Goal: Entertainment & Leisure: Consume media (video, audio)

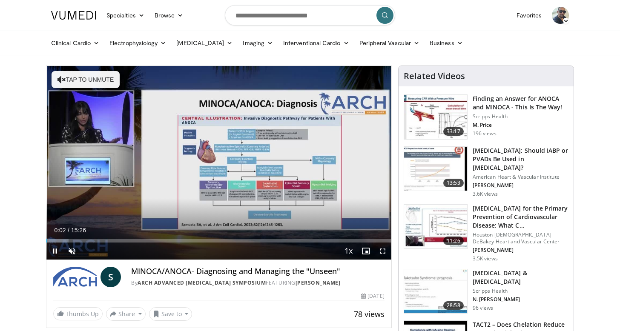
click at [51, 251] on span "Video Player" at bounding box center [54, 251] width 17 height 17
click at [384, 249] on span "Video Player" at bounding box center [382, 251] width 17 height 17
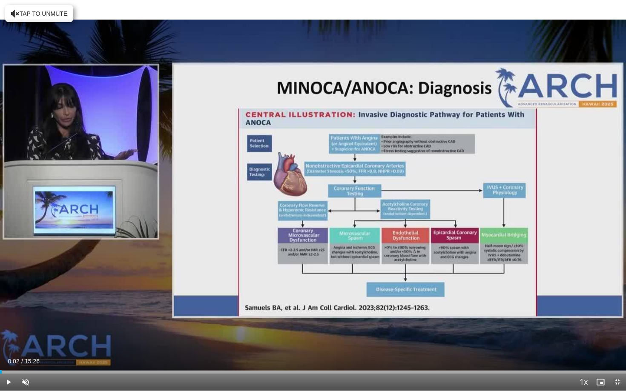
click at [12, 331] on span "Video Player" at bounding box center [8, 382] width 17 height 17
click at [23, 331] on span "Video Player" at bounding box center [25, 382] width 17 height 17
click at [0, 331] on div "Current Time 0:02 / Duration 15:26 Play Skip Backward Skip Forward Mute 0% Load…" at bounding box center [313, 382] width 626 height 17
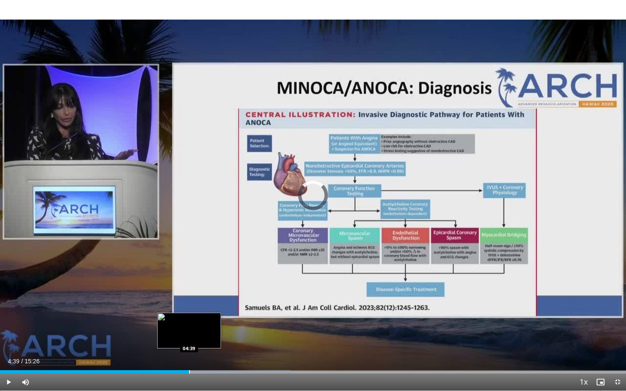
click at [189, 331] on div "Progress Bar" at bounding box center [189, 371] width 1 height 3
click at [186, 331] on div "Progress Bar" at bounding box center [186, 371] width 1 height 3
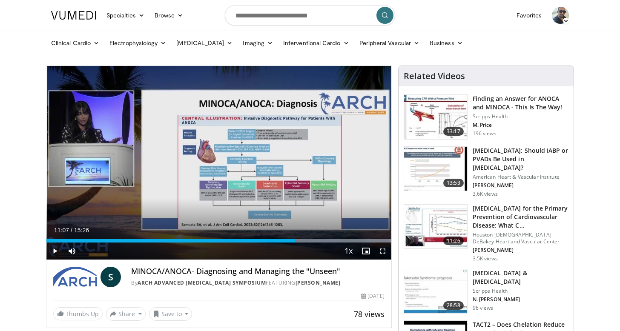
click at [500, 1] on nav "Specialties Adult & Family Medicine Allergy, [MEDICAL_DATA], Immunology Anesthe…" at bounding box center [310, 15] width 528 height 31
click at [380, 253] on span "Video Player" at bounding box center [382, 251] width 17 height 17
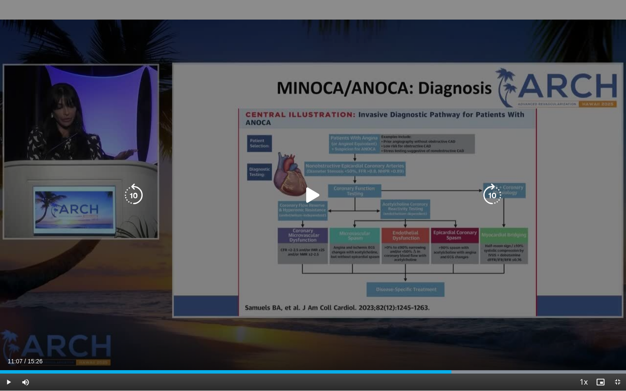
click at [379, 223] on div "10 seconds Tap to unmute" at bounding box center [313, 195] width 626 height 391
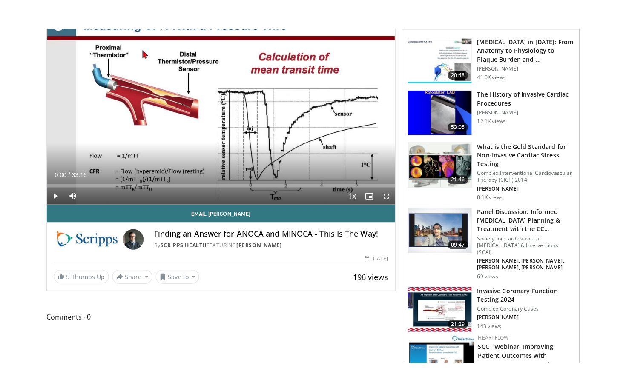
scroll to position [81, 0]
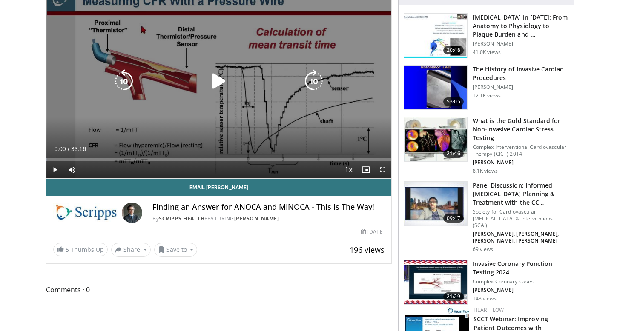
click at [218, 84] on icon "Video Player" at bounding box center [219, 81] width 24 height 24
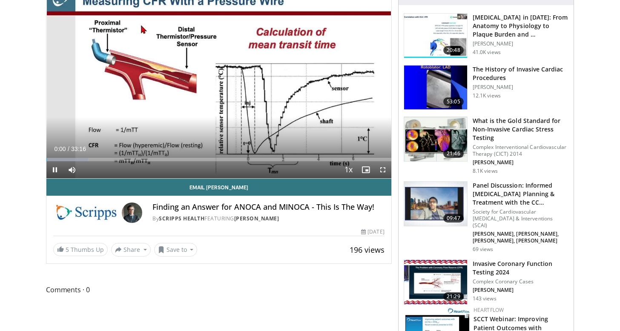
click at [381, 168] on span "Video Player" at bounding box center [382, 169] width 17 height 17
